Goal: Task Accomplishment & Management: Use online tool/utility

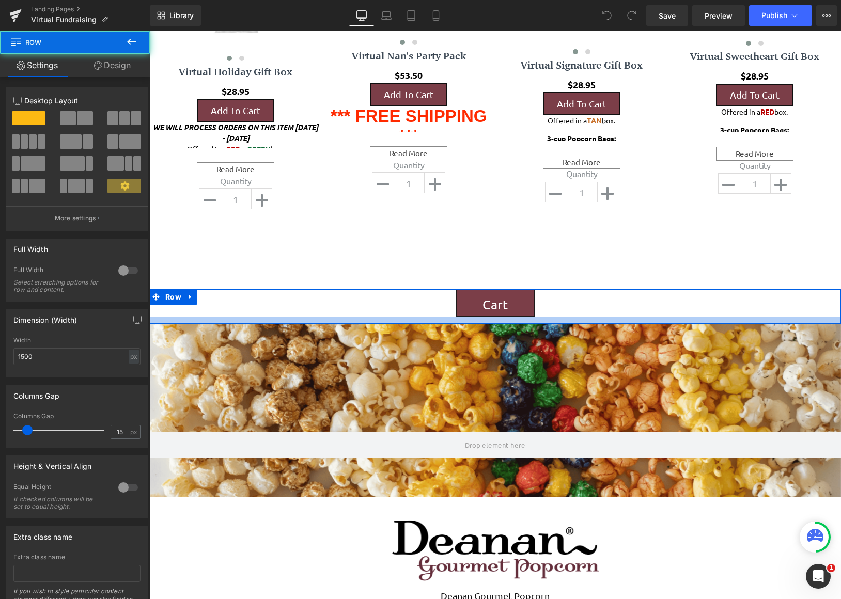
scroll to position [1573, 684]
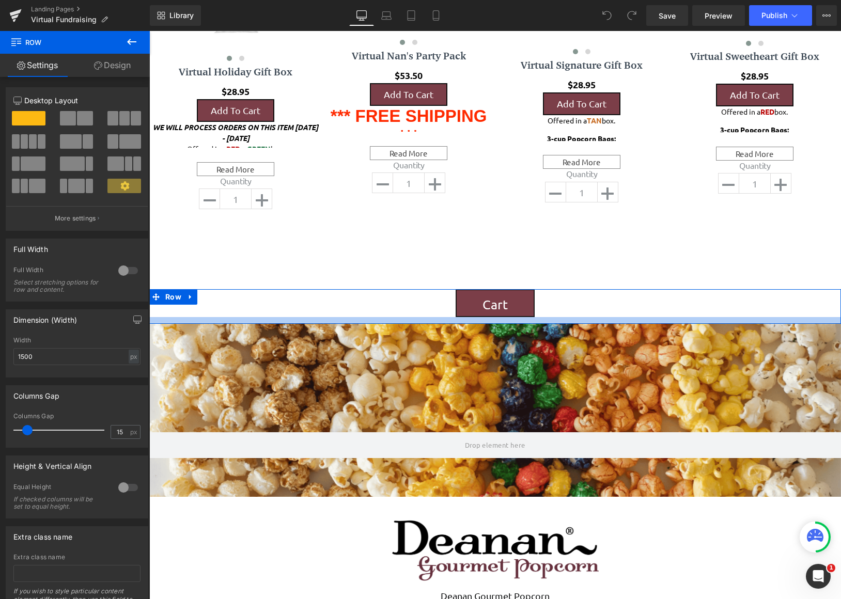
drag, startPoint x: 436, startPoint y: 315, endPoint x: 436, endPoint y: 322, distance: 6.7
click at [436, 322] on div at bounding box center [494, 320] width 691 height 7
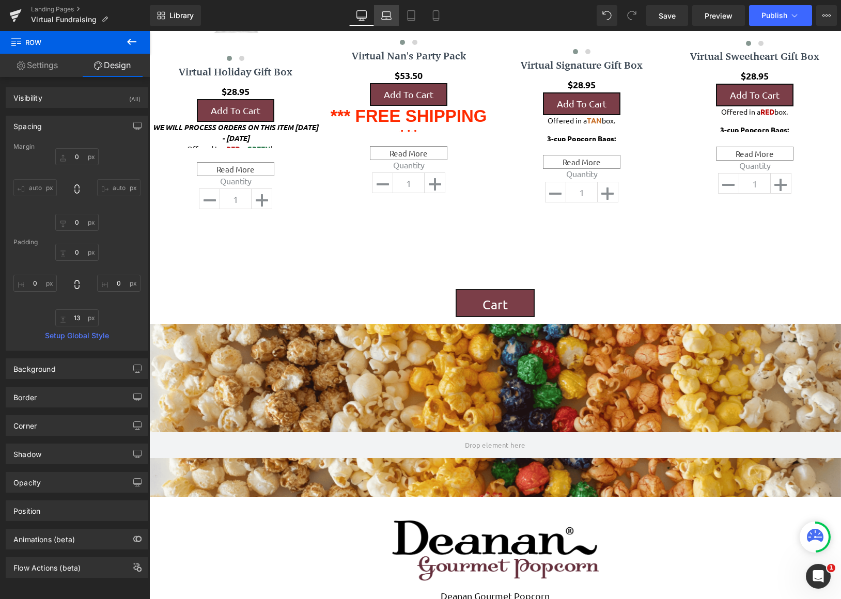
click at [384, 18] on icon at bounding box center [386, 15] width 10 height 10
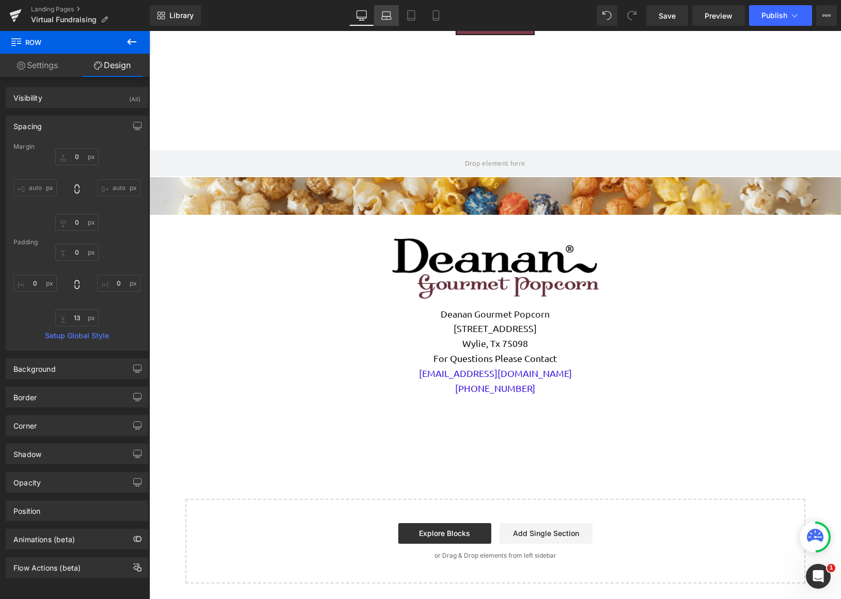
type input "0"
type input "13"
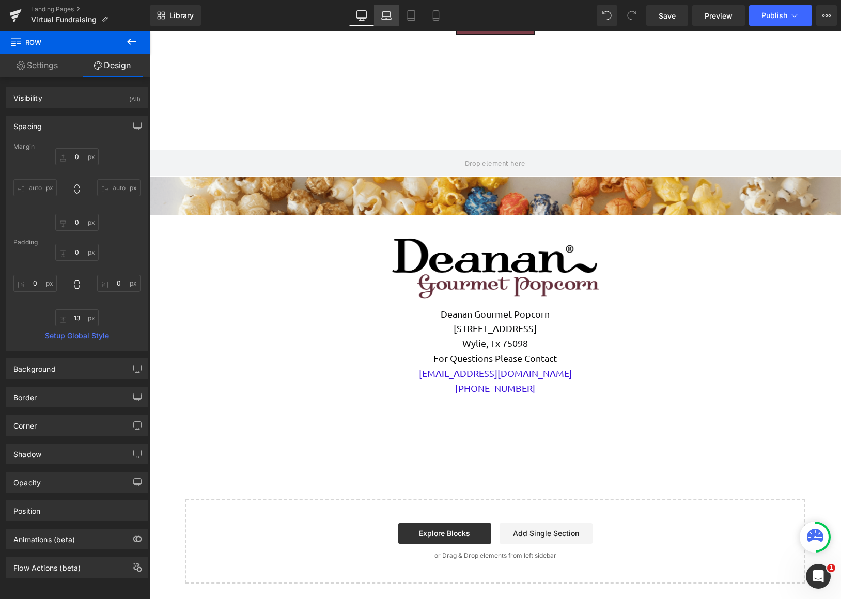
type input "0"
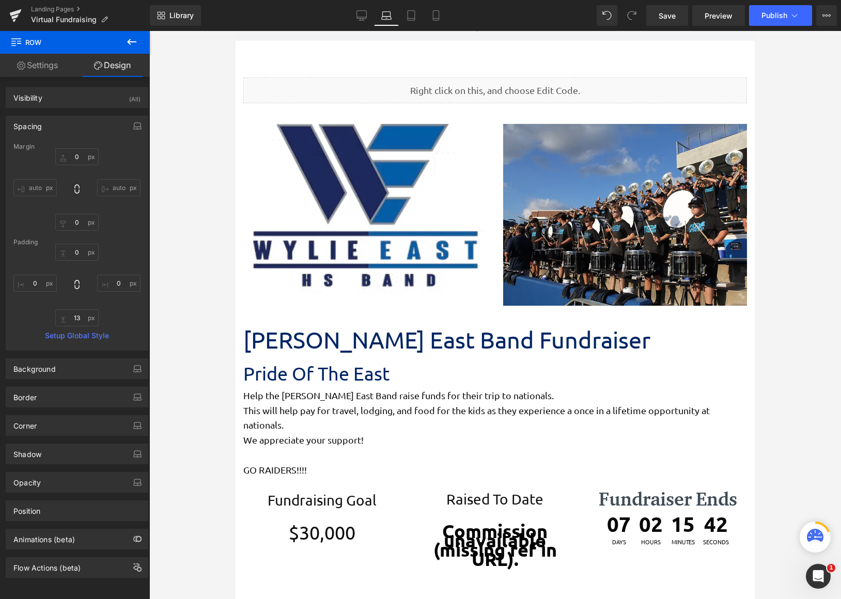
scroll to position [0, 0]
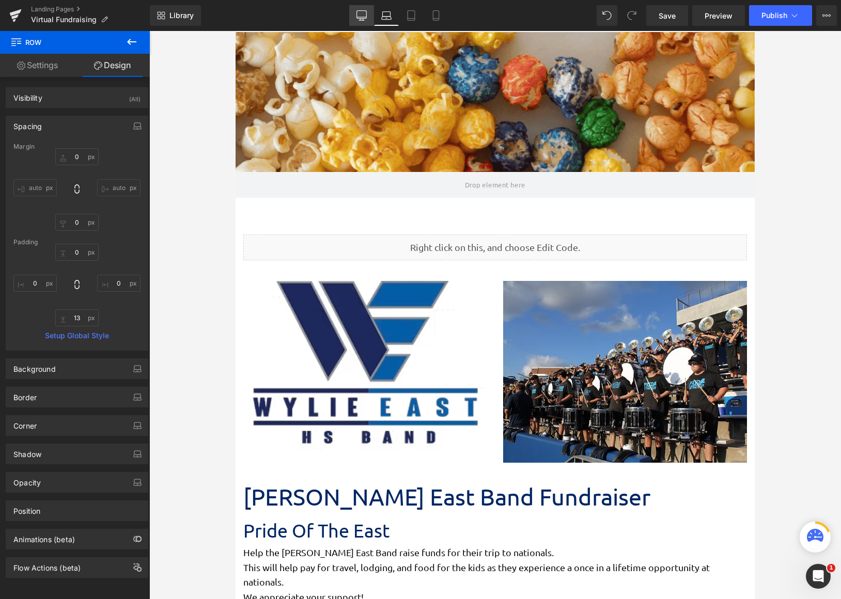
click at [361, 15] on icon at bounding box center [361, 15] width 10 height 10
type input "0"
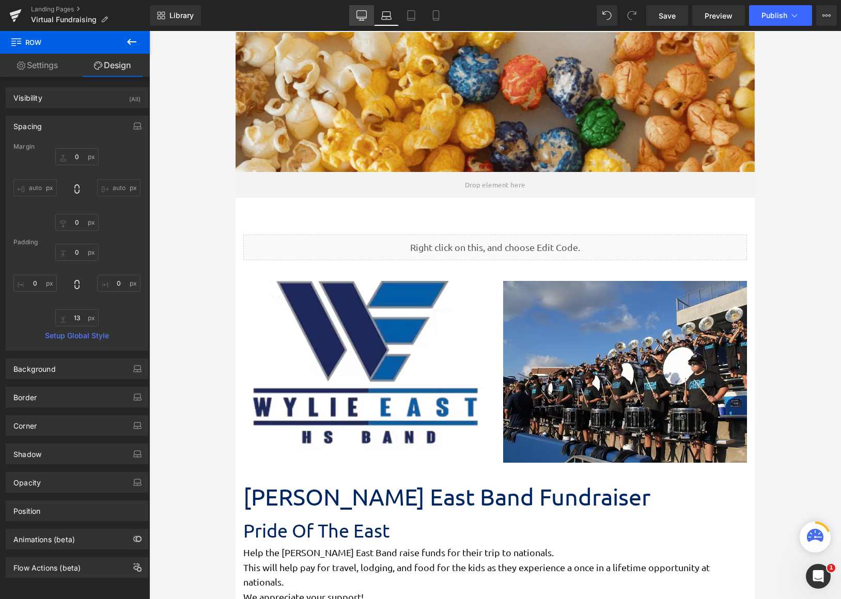
type input "13"
type input "0"
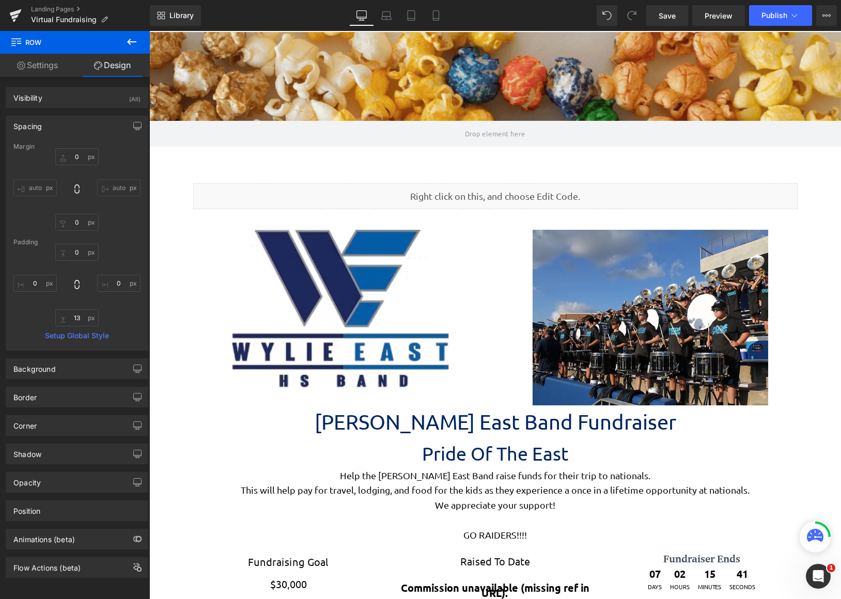
scroll to position [1573, 684]
click at [389, 17] on icon at bounding box center [386, 15] width 10 height 10
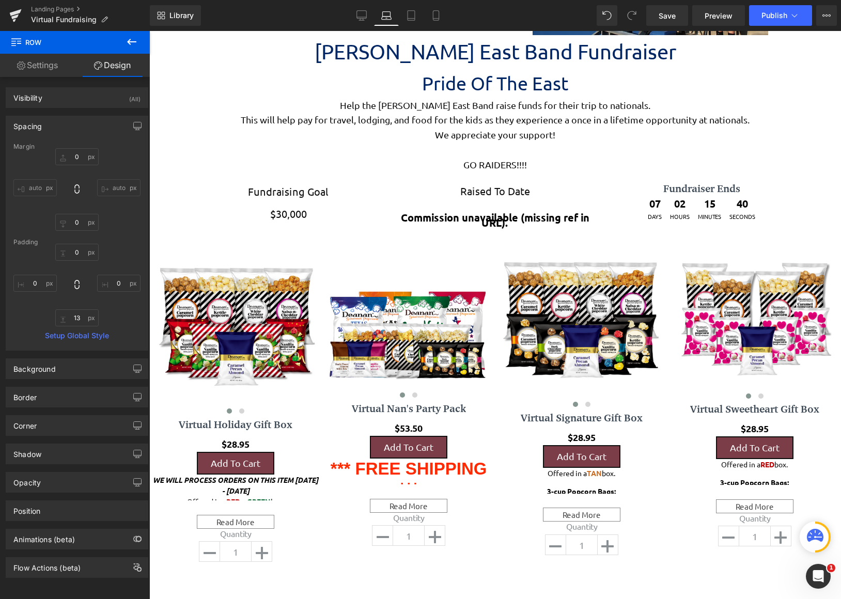
scroll to position [1978, 511]
type input "0"
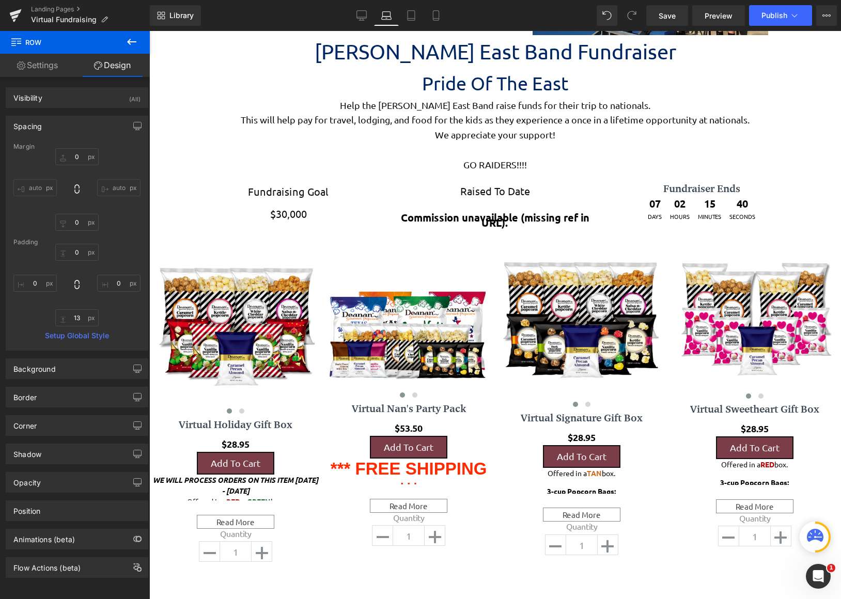
type input "13"
type input "0"
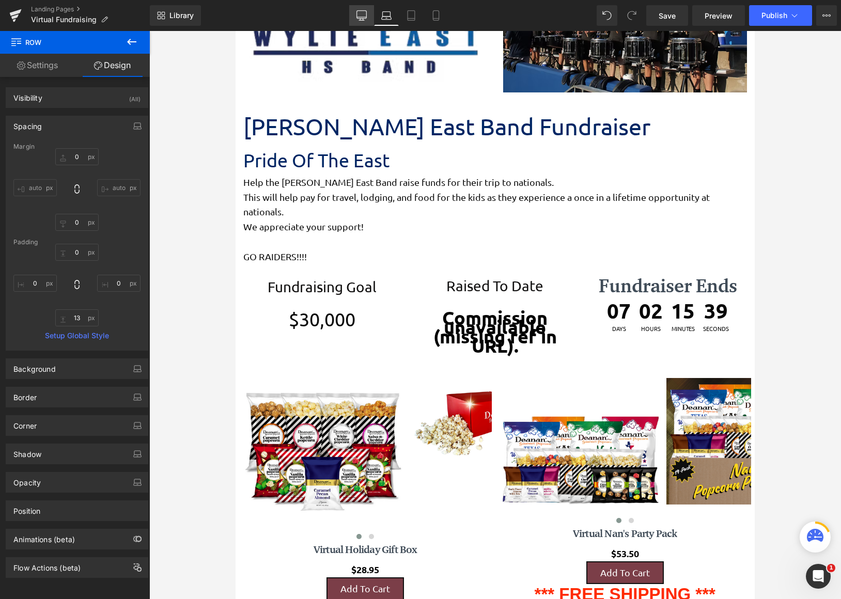
scroll to position [2093, 511]
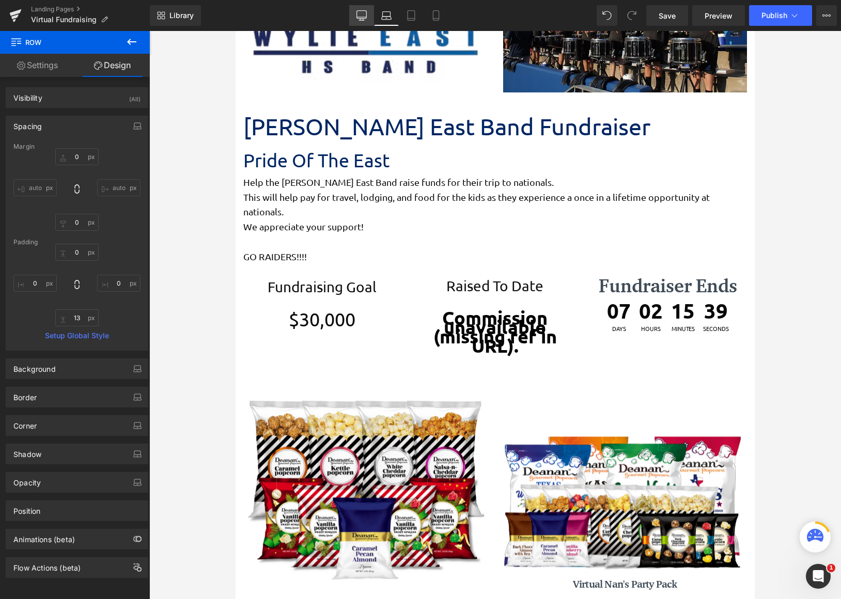
click at [355, 17] on link "Desktop" at bounding box center [361, 15] width 25 height 21
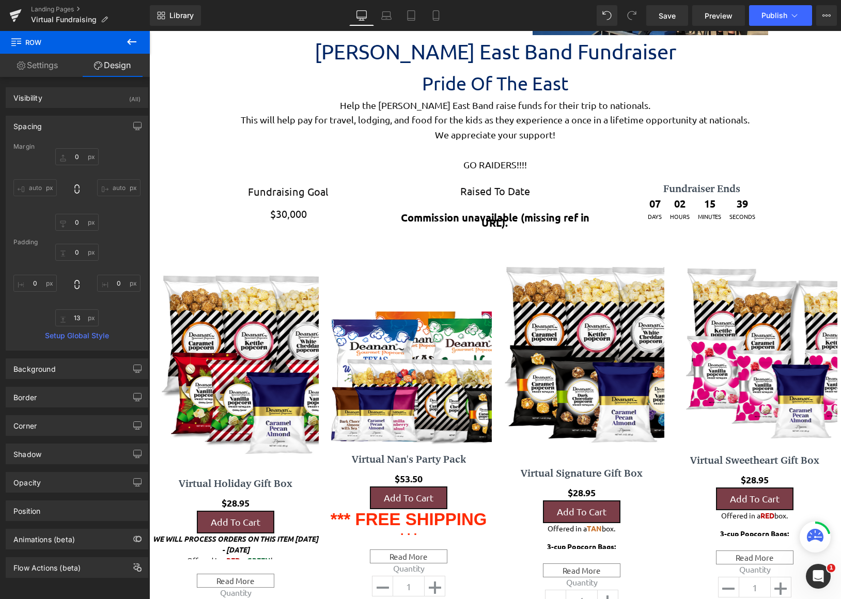
type input "0"
type input "13"
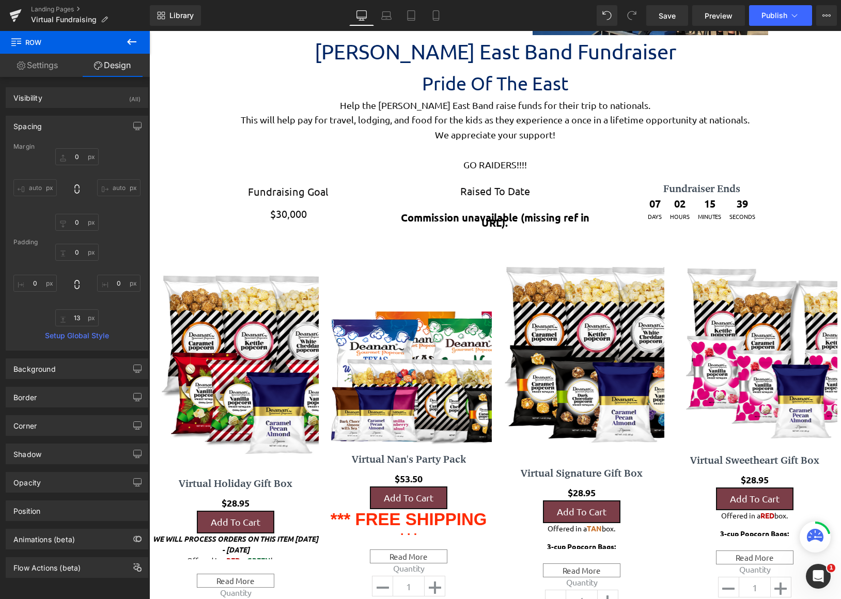
type input "0"
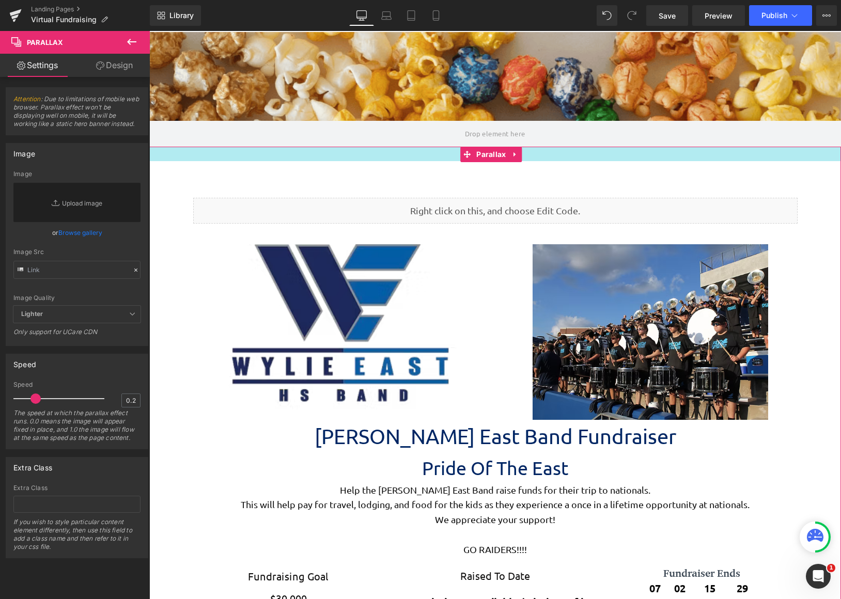
drag, startPoint x: 536, startPoint y: 148, endPoint x: 535, endPoint y: 162, distance: 14.5
click at [535, 162] on div "Liquid Parallax Row Liquid Image Image Row Row Image Image Row [PERSON_NAME] Ea…" at bounding box center [494, 561] width 691 height 828
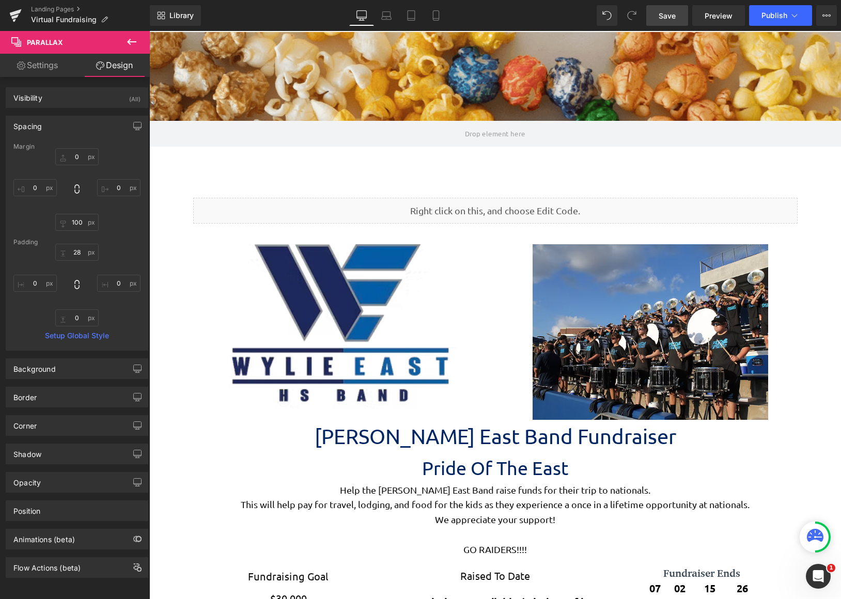
click at [667, 20] on span "Save" at bounding box center [666, 15] width 17 height 11
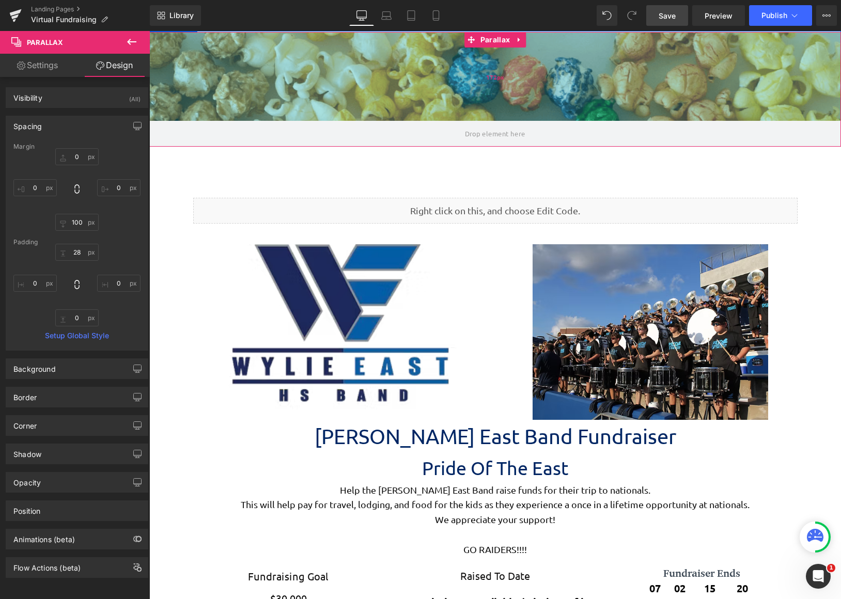
click at [372, 119] on div "172px" at bounding box center [494, 76] width 691 height 89
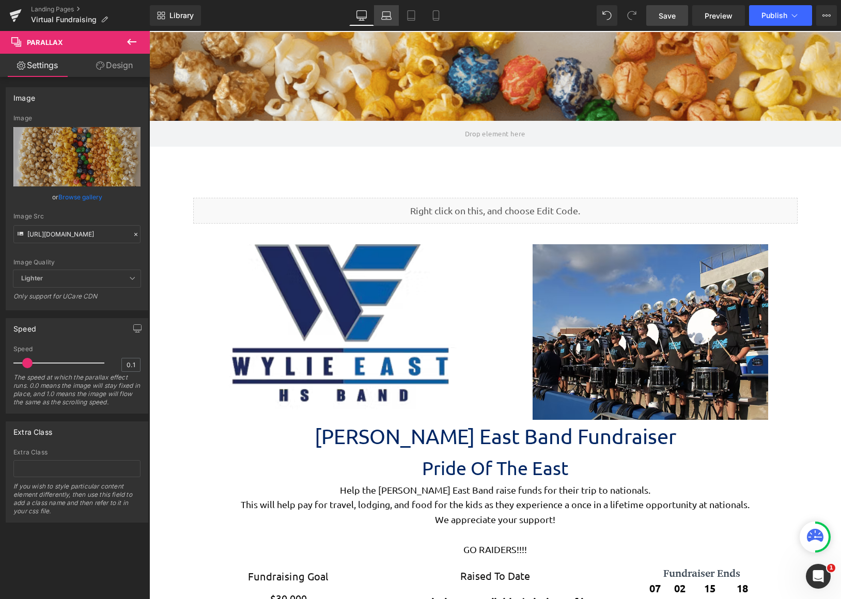
click at [392, 19] on link "Laptop" at bounding box center [386, 15] width 25 height 21
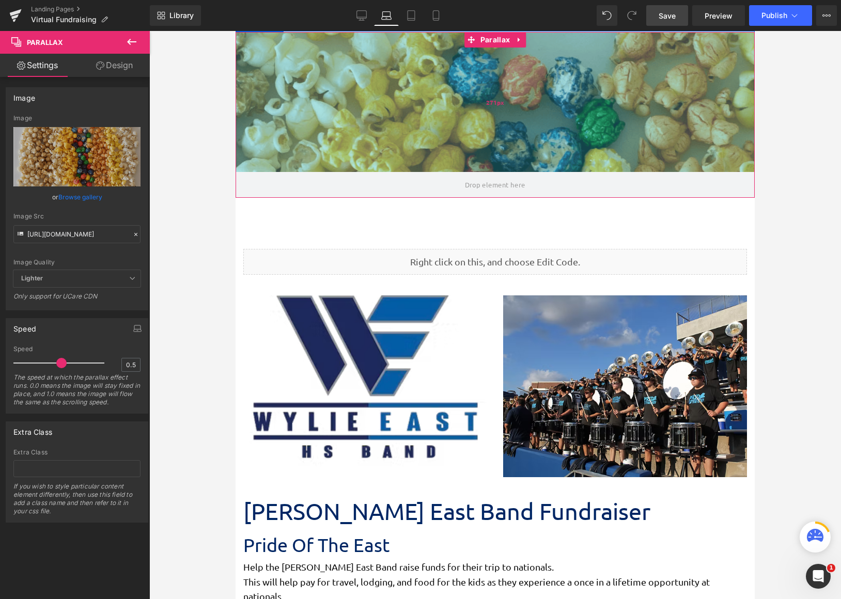
drag, startPoint x: 409, startPoint y: 197, endPoint x: 414, endPoint y: 143, distance: 54.9
click at [414, 143] on div "Parallax 271px" at bounding box center [494, 115] width 519 height 166
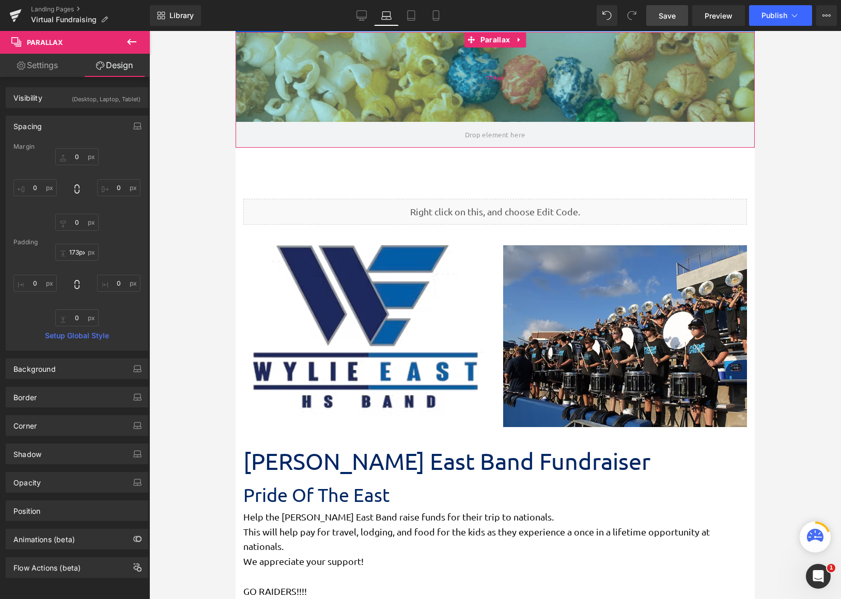
type input "172px"
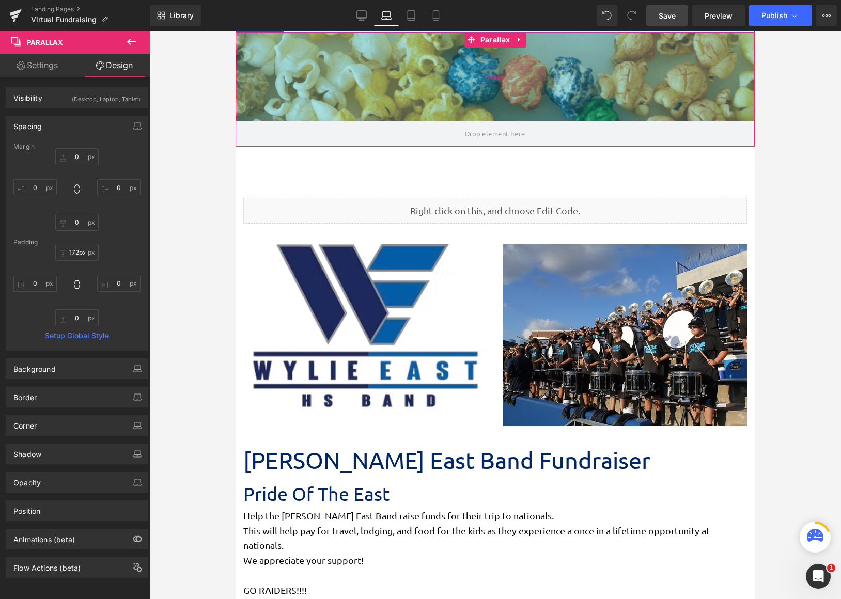
drag, startPoint x: 417, startPoint y: 168, endPoint x: 420, endPoint y: 117, distance: 51.2
click at [420, 117] on div "172px" at bounding box center [494, 76] width 519 height 89
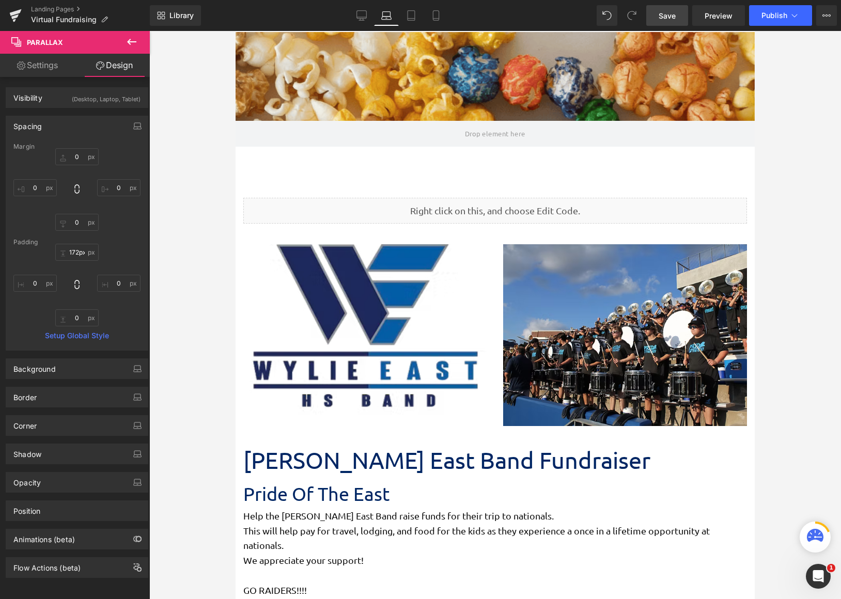
click at [677, 12] on link "Save" at bounding box center [667, 15] width 42 height 21
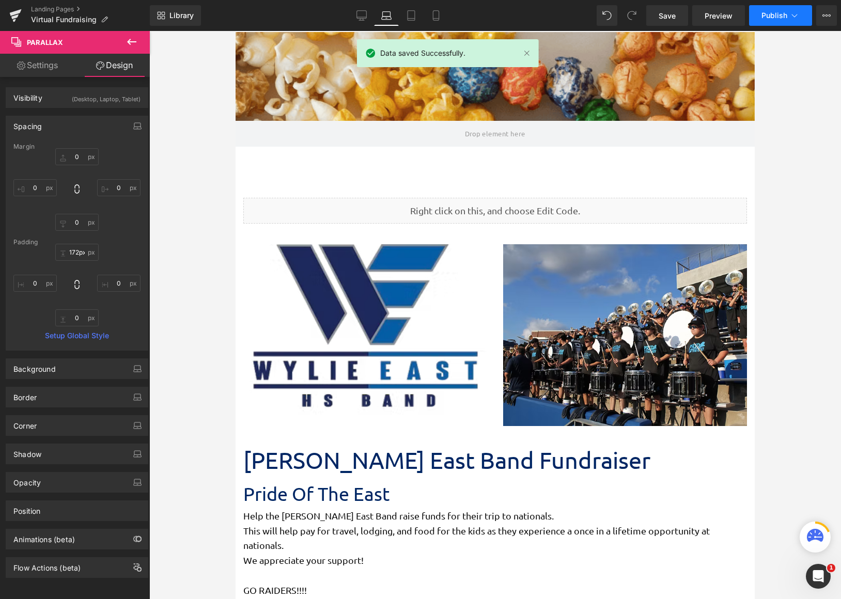
click at [771, 20] on button "Publish" at bounding box center [780, 15] width 63 height 21
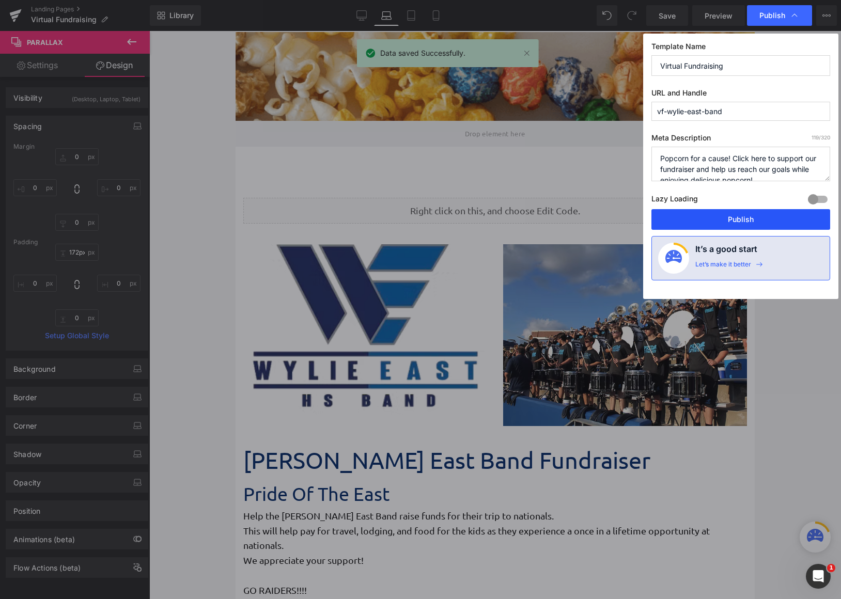
click at [775, 219] on button "Publish" at bounding box center [740, 219] width 179 height 21
